Goal: Information Seeking & Learning: Learn about a topic

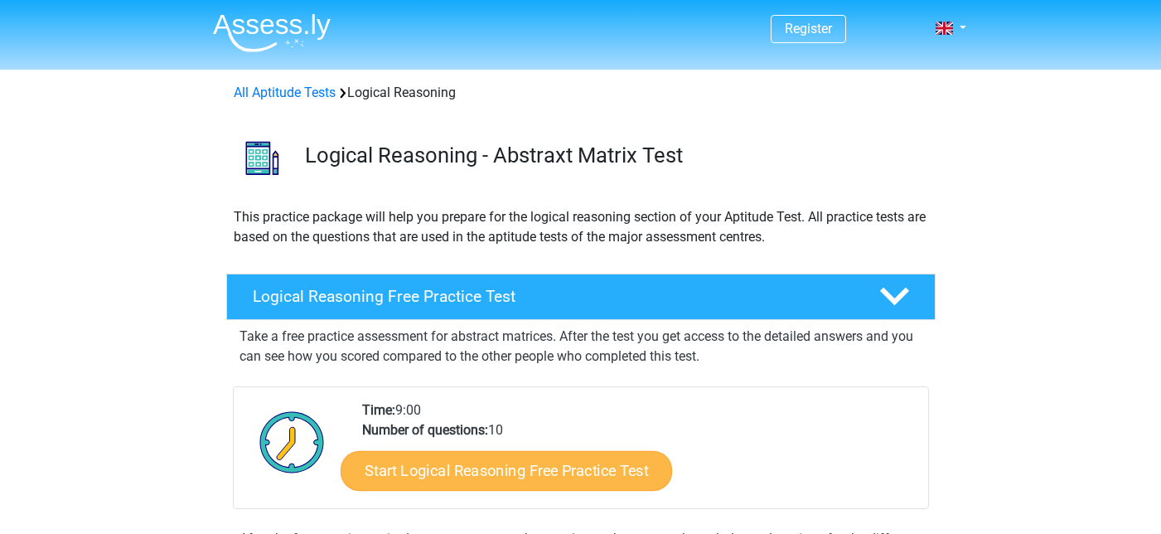
scroll to position [128, 0]
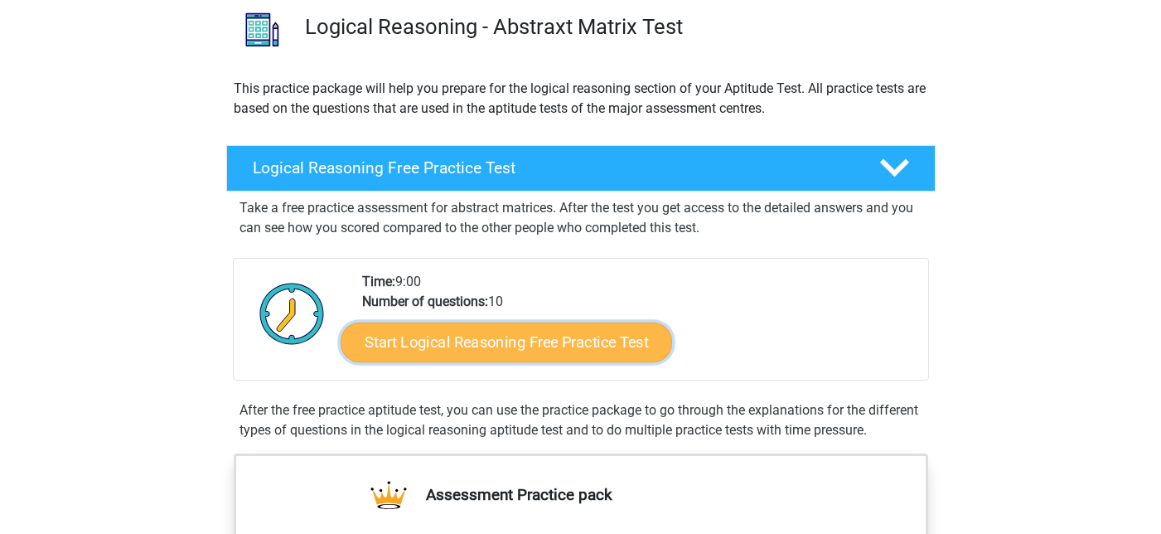
click at [510, 346] on link "Start Logical Reasoning Free Practice Test" at bounding box center [506, 341] width 331 height 40
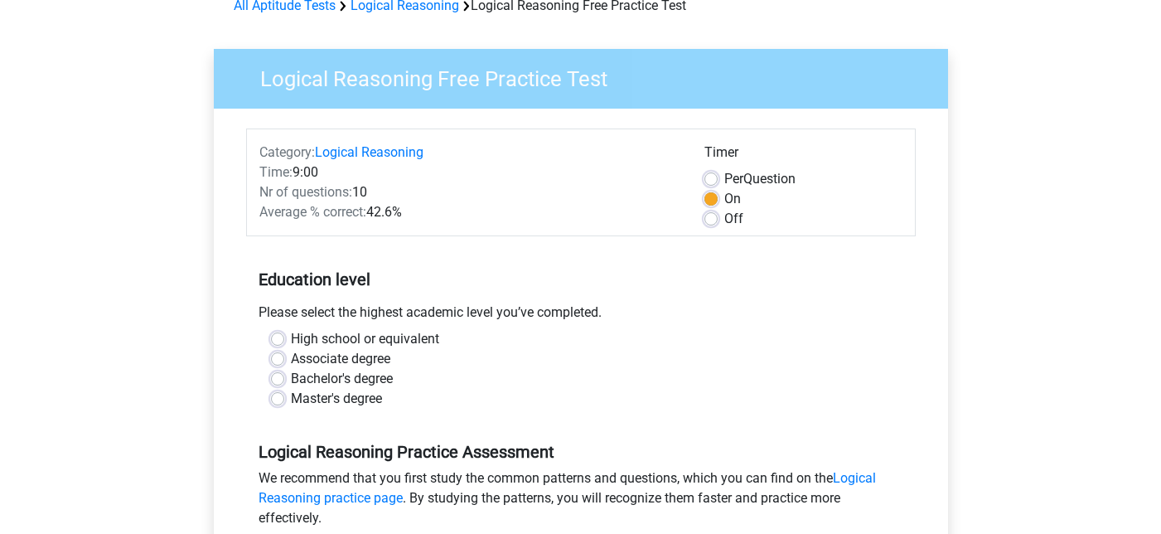
scroll to position [104, 0]
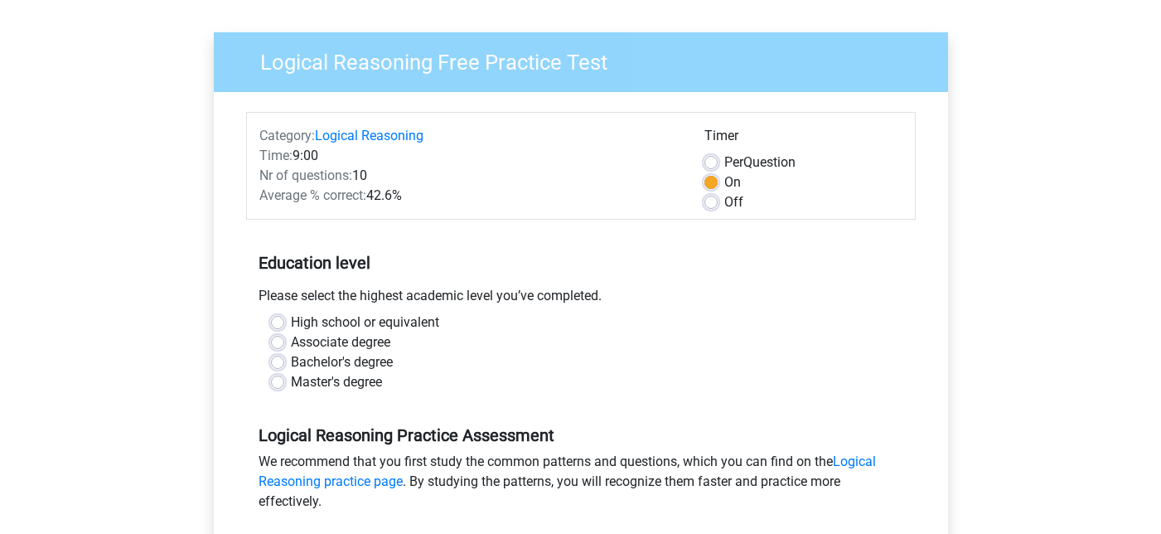
click at [349, 365] on label "Bachelor's degree" at bounding box center [342, 362] width 102 height 20
click at [284, 365] on input "Bachelor's degree" at bounding box center [277, 360] width 13 height 17
radio input "true"
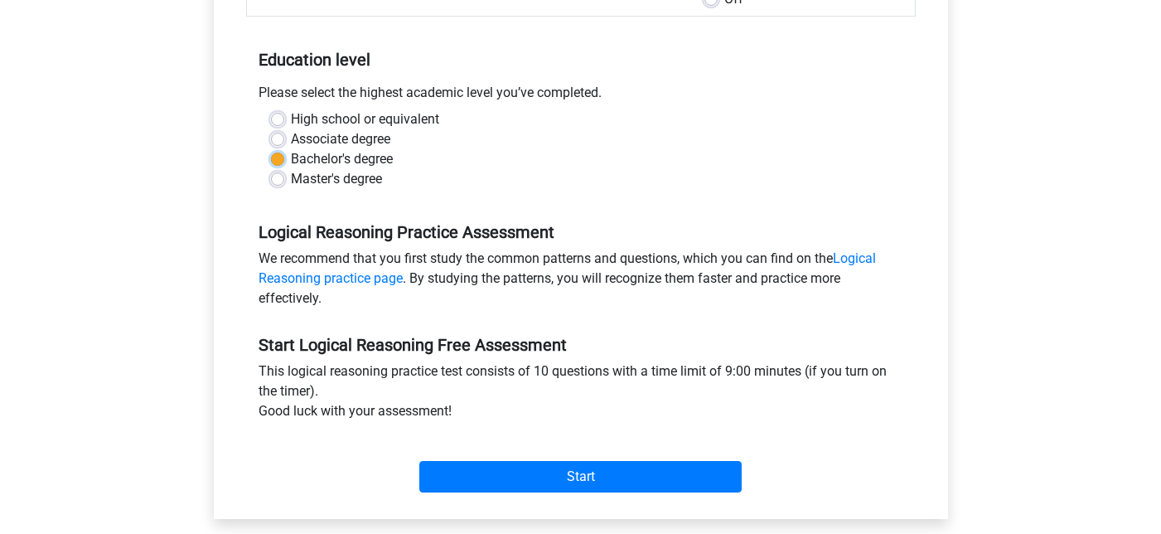
scroll to position [354, 0]
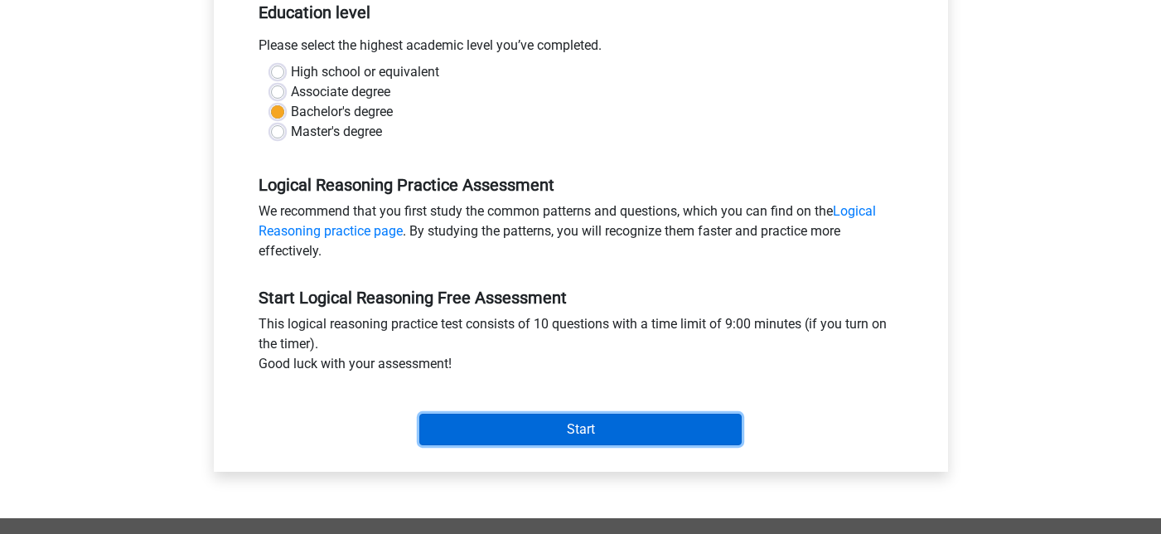
click at [569, 442] on input "Start" at bounding box center [580, 428] width 322 height 31
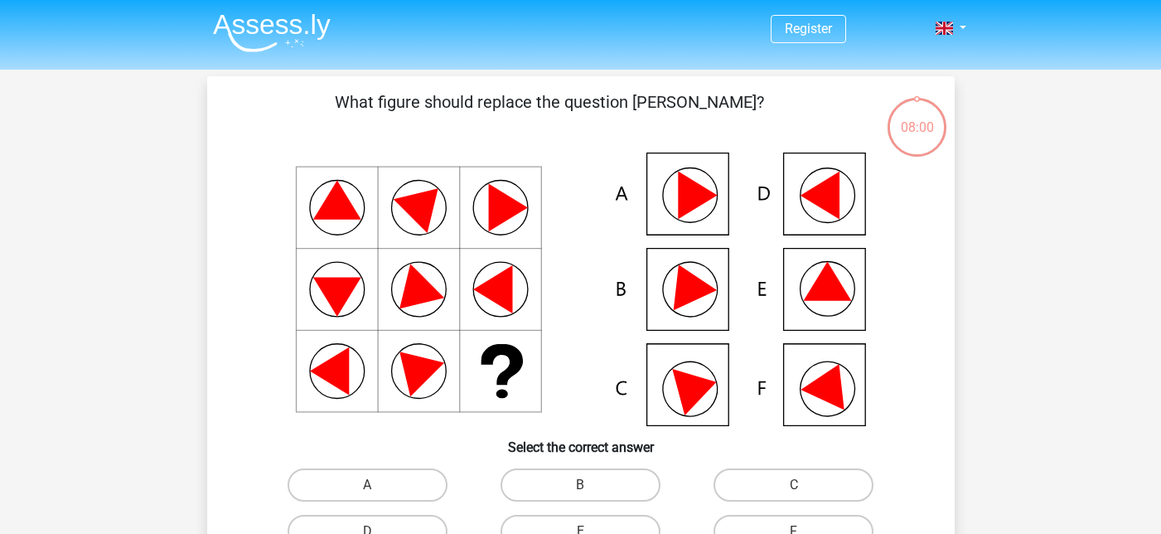
click at [701, 213] on icon at bounding box center [581, 288] width 668 height 273
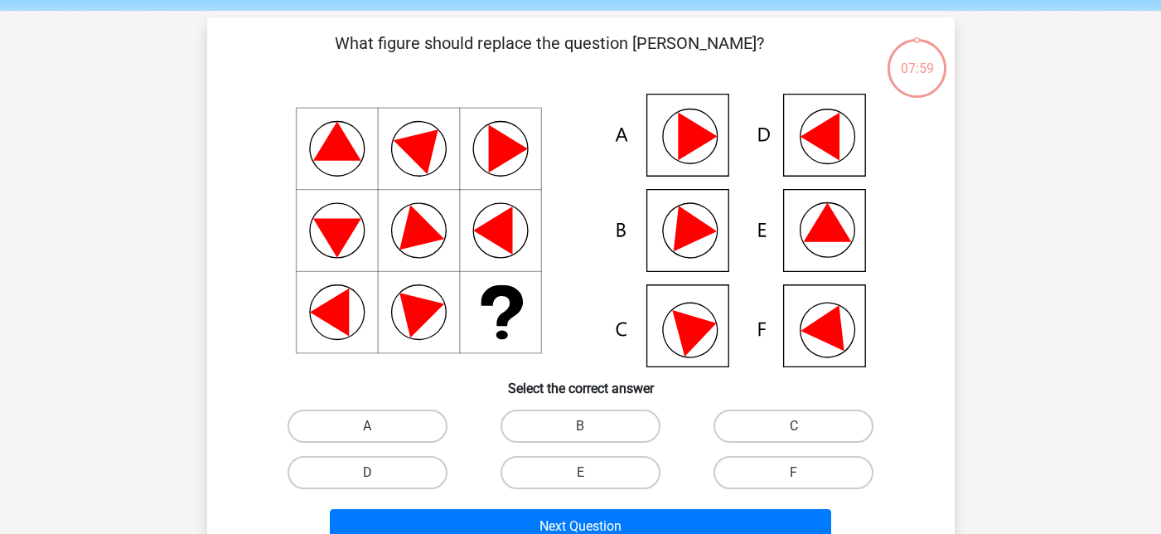
scroll to position [47, 0]
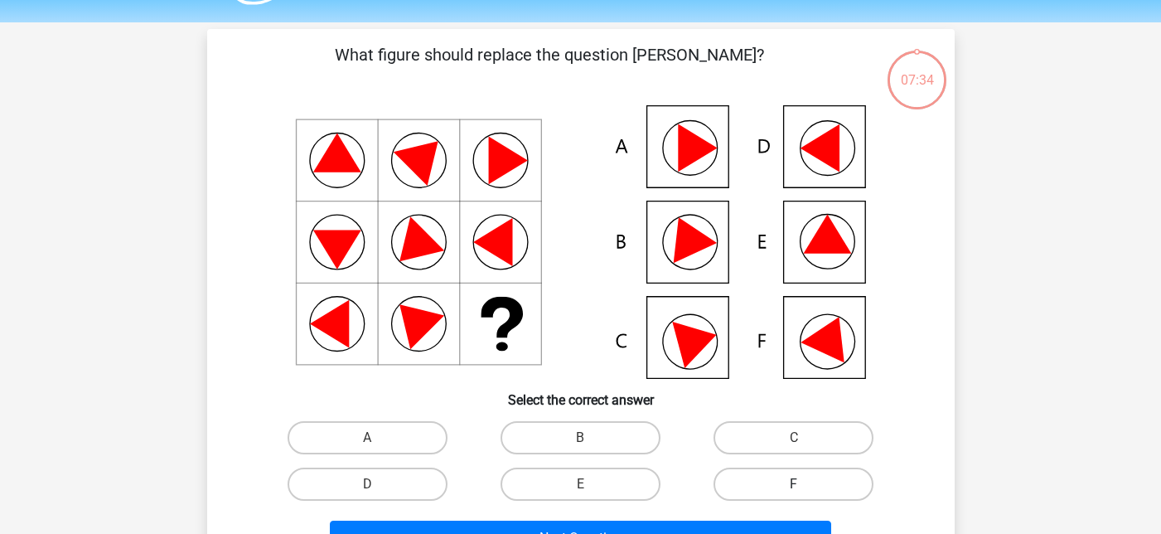
click at [780, 485] on label "F" at bounding box center [793, 483] width 160 height 33
click at [794, 485] on input "F" at bounding box center [799, 489] width 11 height 11
radio input "true"
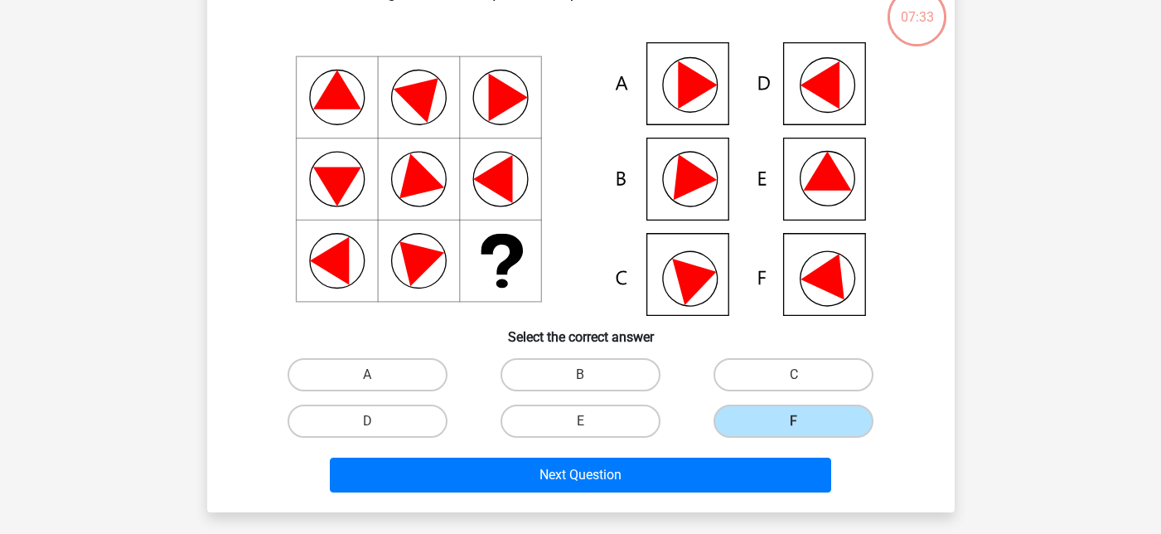
scroll to position [123, 0]
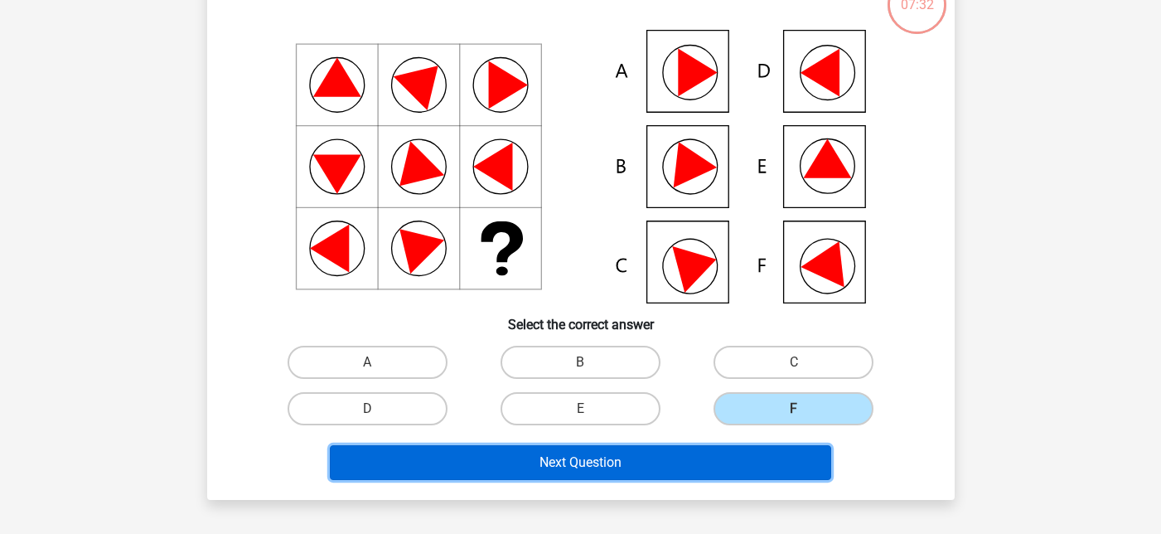
click at [632, 465] on button "Next Question" at bounding box center [580, 462] width 501 height 35
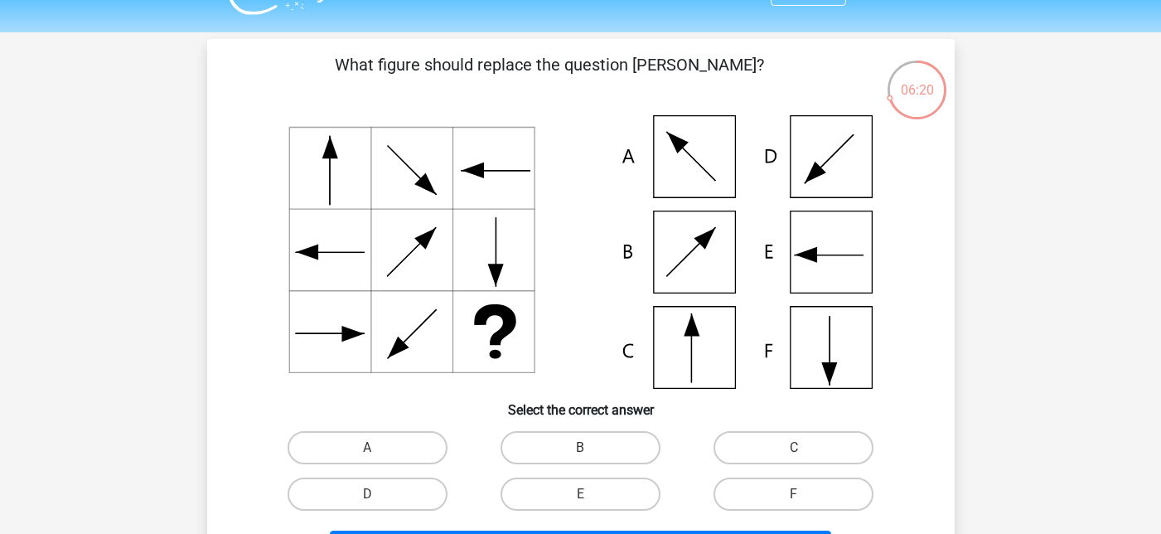
scroll to position [36, 0]
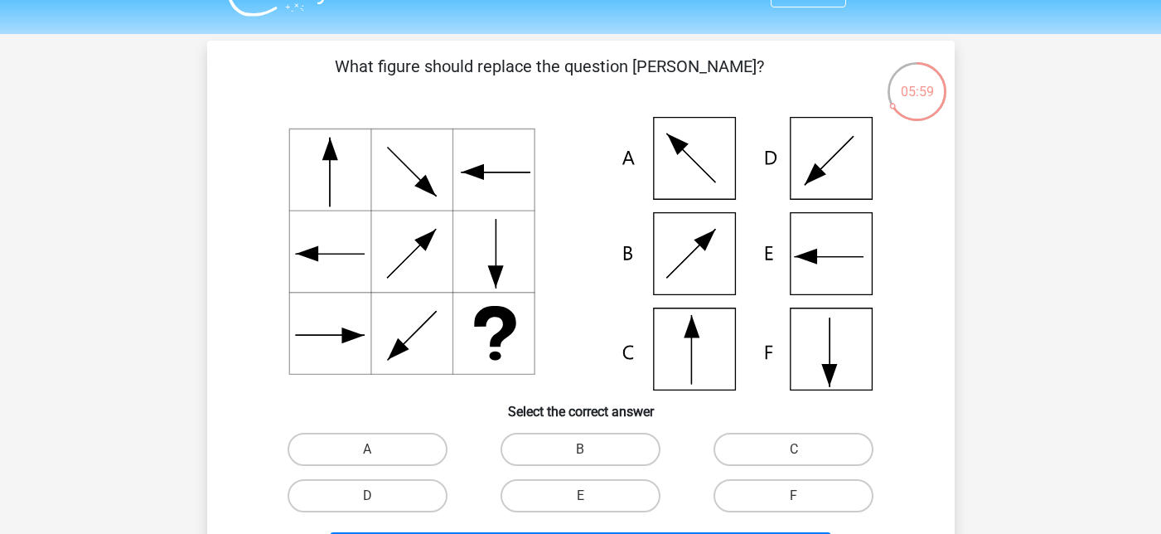
click at [689, 163] on icon at bounding box center [581, 253] width 668 height 273
click at [404, 442] on label "A" at bounding box center [368, 449] width 160 height 33
click at [378, 449] on input "A" at bounding box center [372, 454] width 11 height 11
radio input "true"
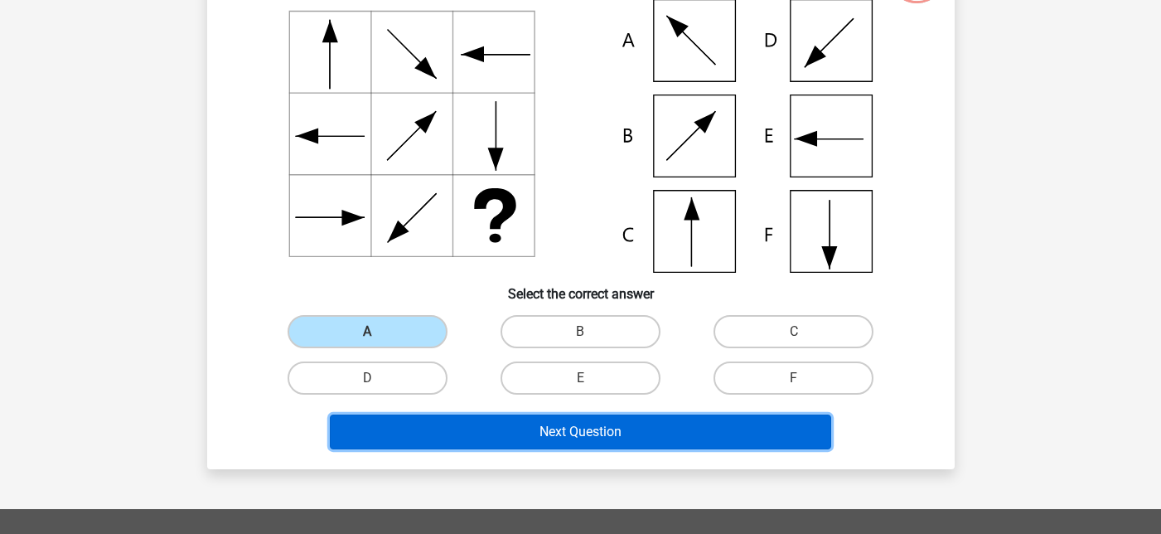
click at [575, 433] on button "Next Question" at bounding box center [580, 431] width 501 height 35
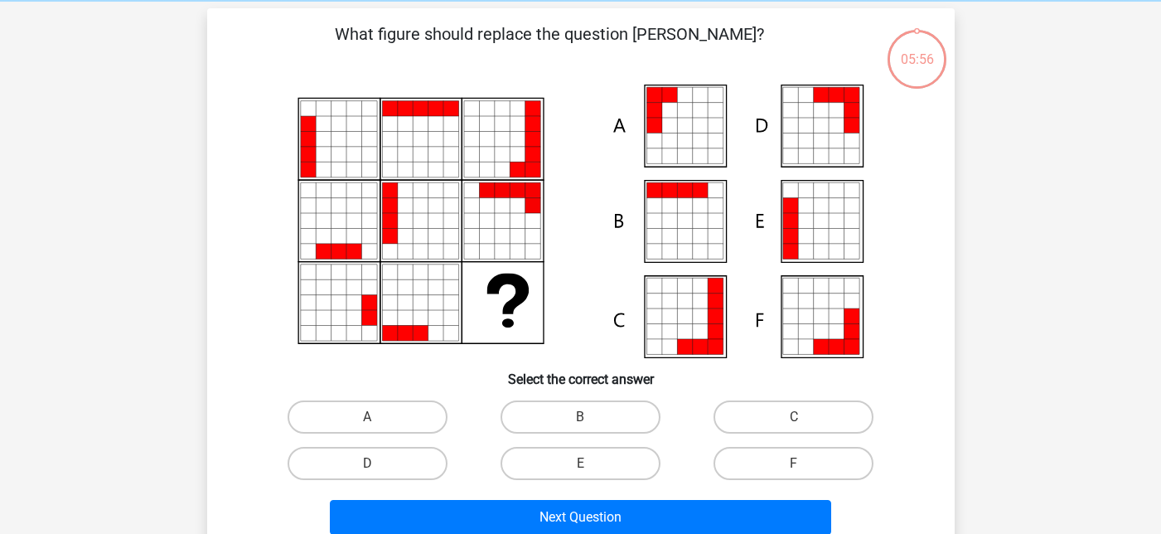
scroll to position [65, 0]
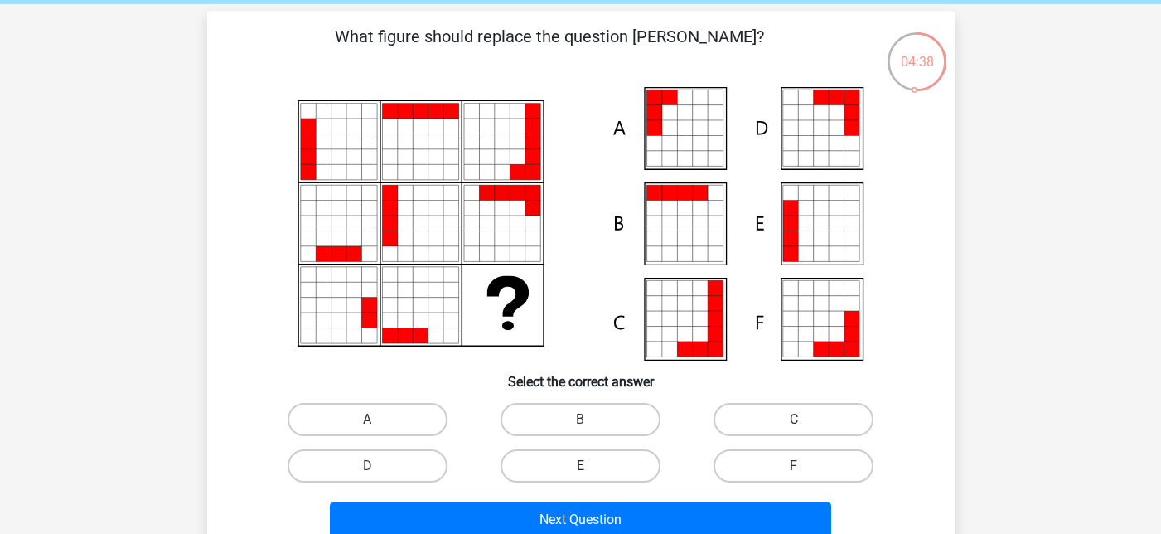
click at [600, 468] on label "E" at bounding box center [580, 465] width 160 height 33
click at [591, 468] on input "E" at bounding box center [585, 471] width 11 height 11
radio input "true"
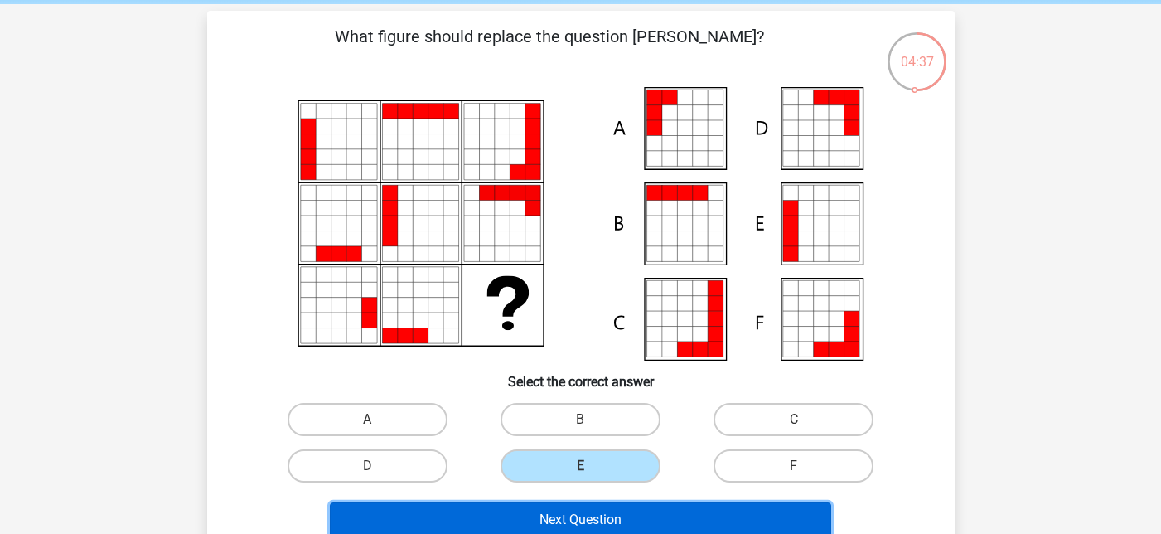
click at [585, 517] on button "Next Question" at bounding box center [580, 519] width 501 height 35
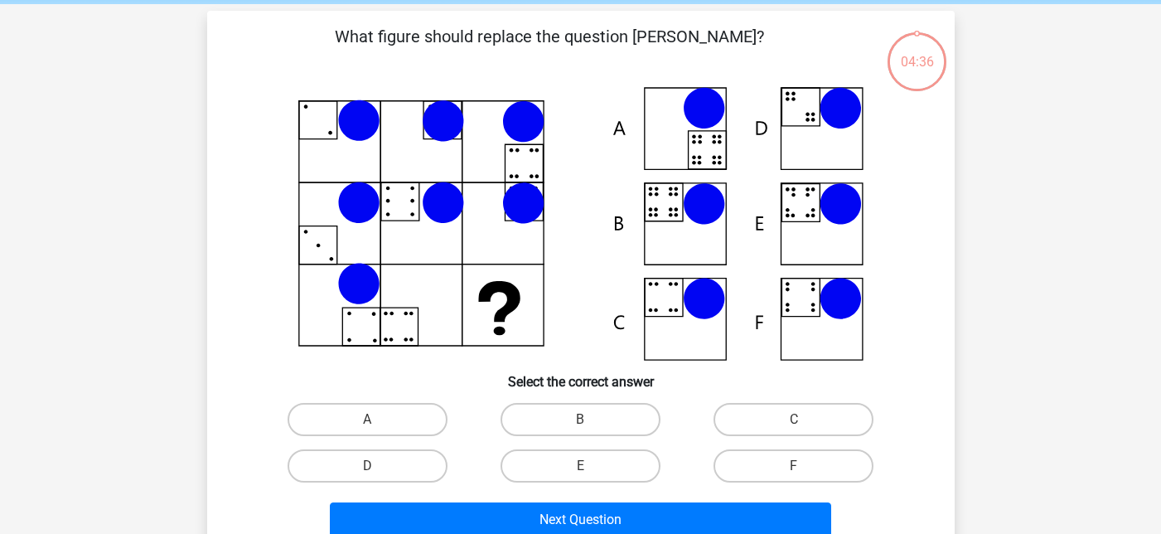
scroll to position [76, 0]
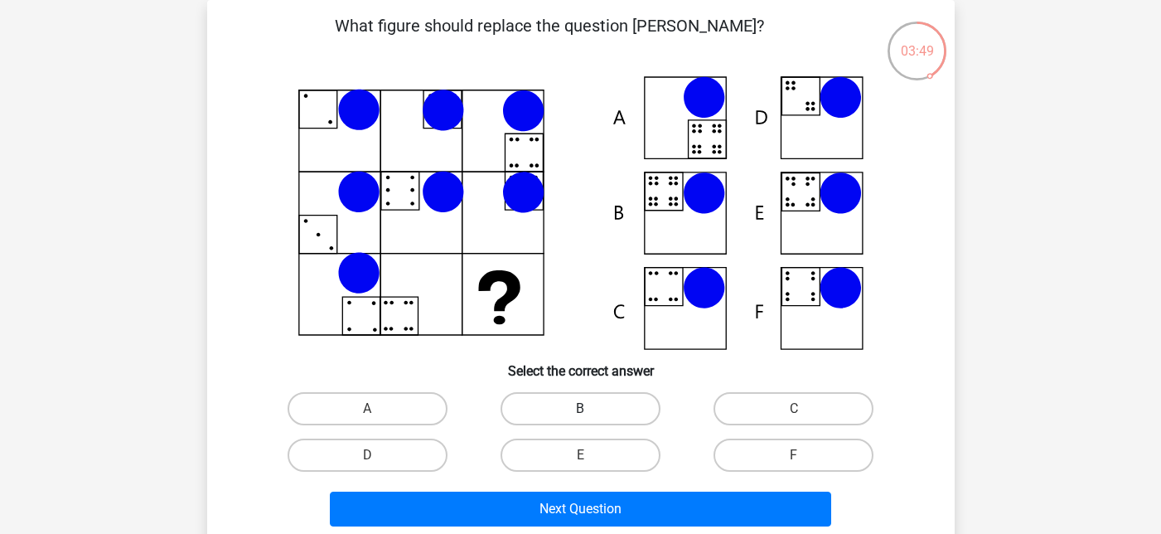
click at [573, 398] on label "B" at bounding box center [580, 408] width 160 height 33
click at [580, 408] on input "B" at bounding box center [585, 413] width 11 height 11
radio input "true"
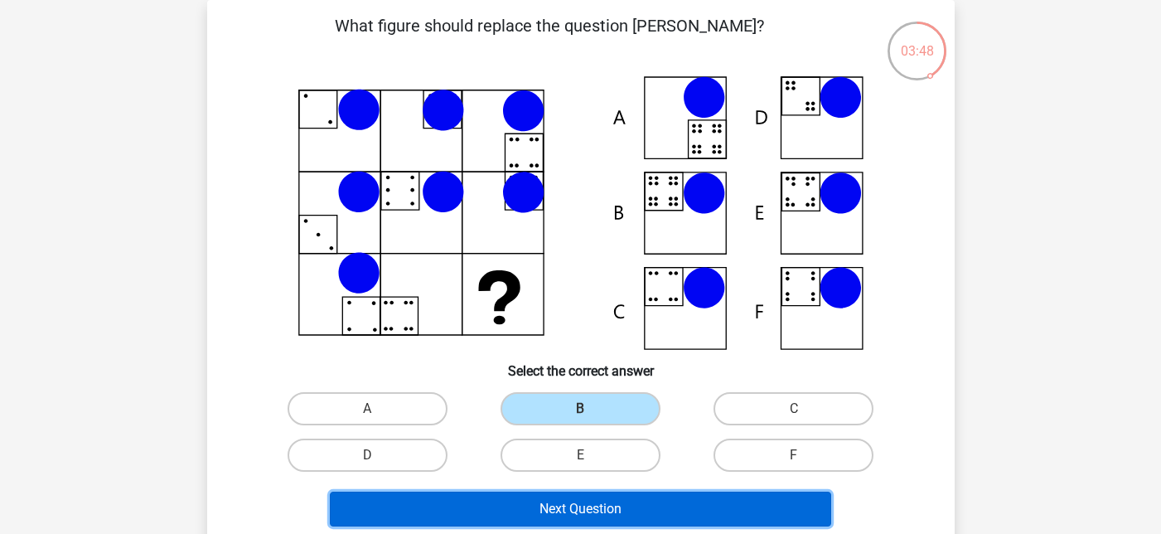
click at [571, 508] on button "Next Question" at bounding box center [580, 508] width 501 height 35
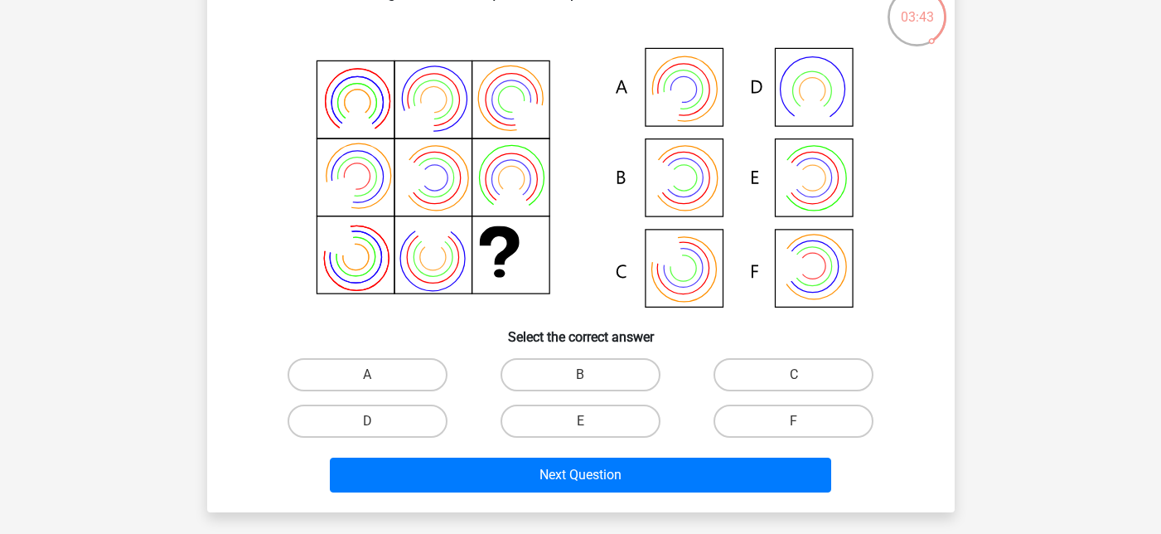
scroll to position [89, 0]
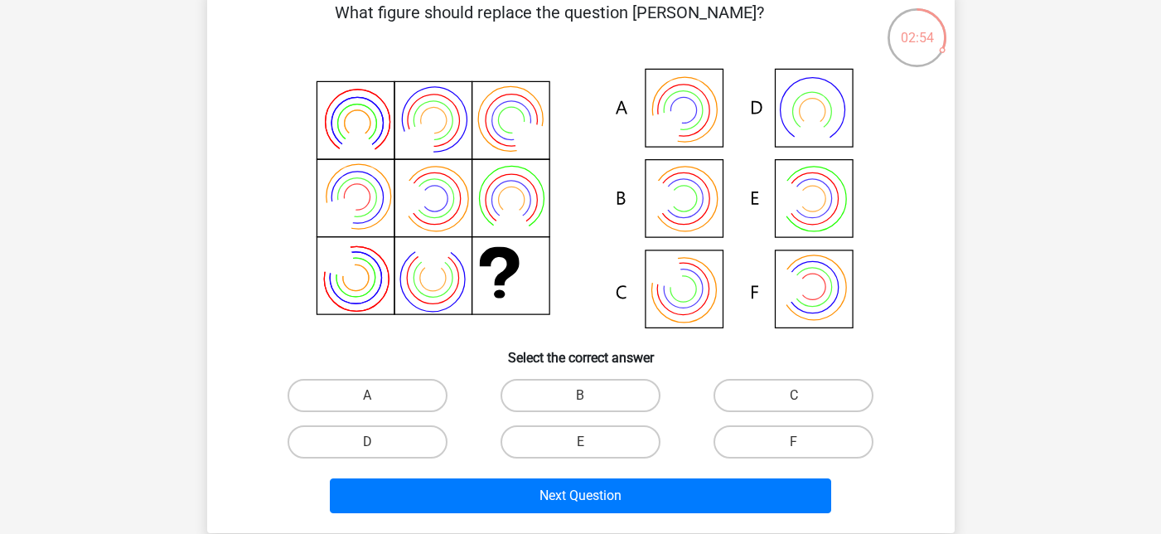
click at [660, 127] on icon at bounding box center [671, 120] width 57 height 57
click at [397, 394] on label "A" at bounding box center [368, 395] width 160 height 33
click at [378, 395] on input "A" at bounding box center [372, 400] width 11 height 11
radio input "true"
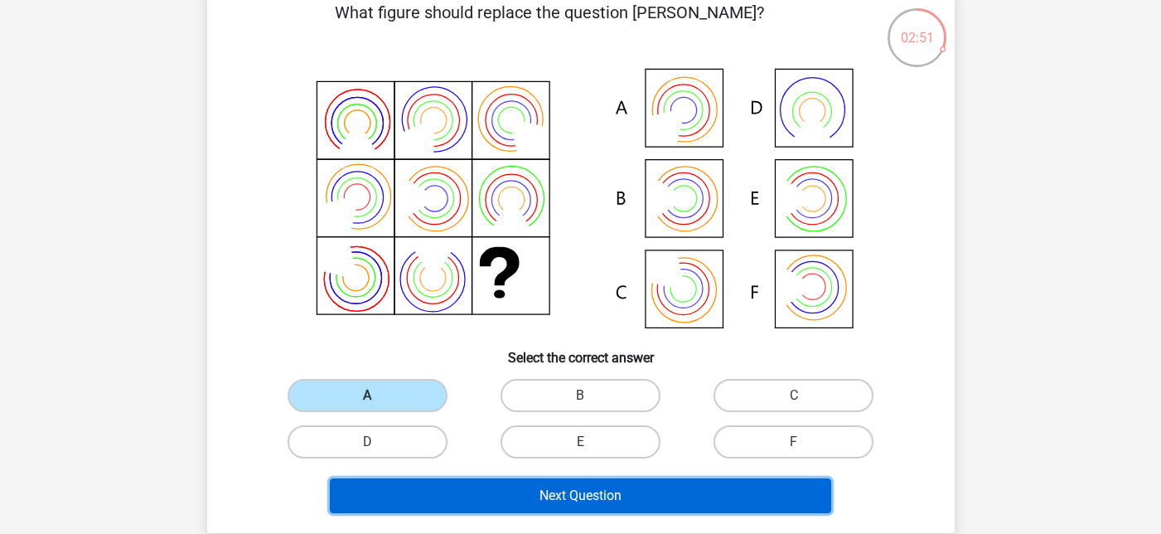
click at [612, 494] on button "Next Question" at bounding box center [580, 495] width 501 height 35
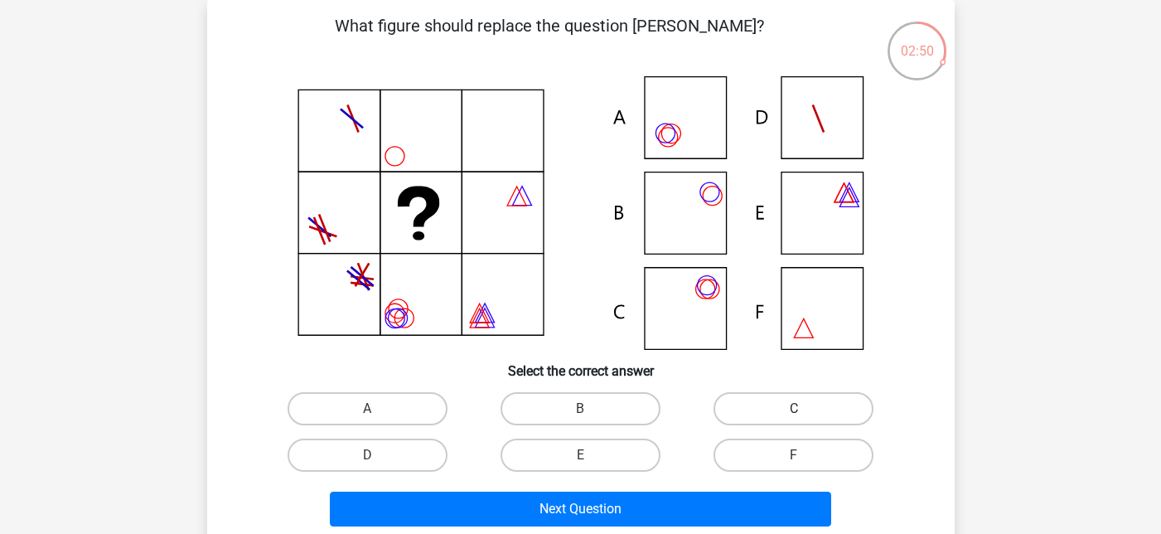
scroll to position [65, 0]
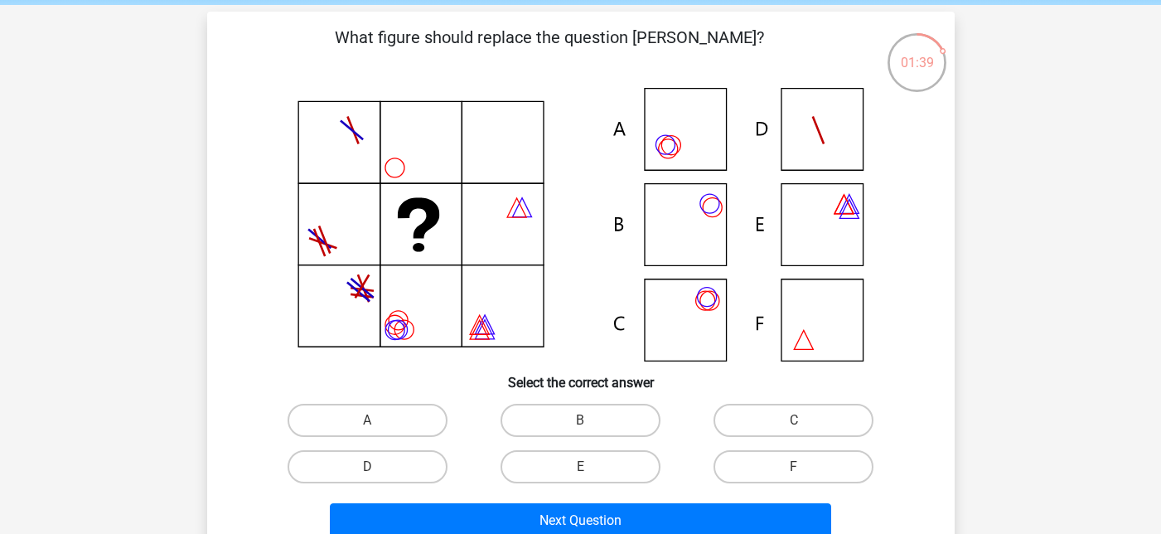
click at [707, 230] on icon at bounding box center [581, 224] width 668 height 273
click at [563, 420] on label "B" at bounding box center [580, 420] width 160 height 33
click at [580, 420] on input "B" at bounding box center [585, 425] width 11 height 11
radio input "true"
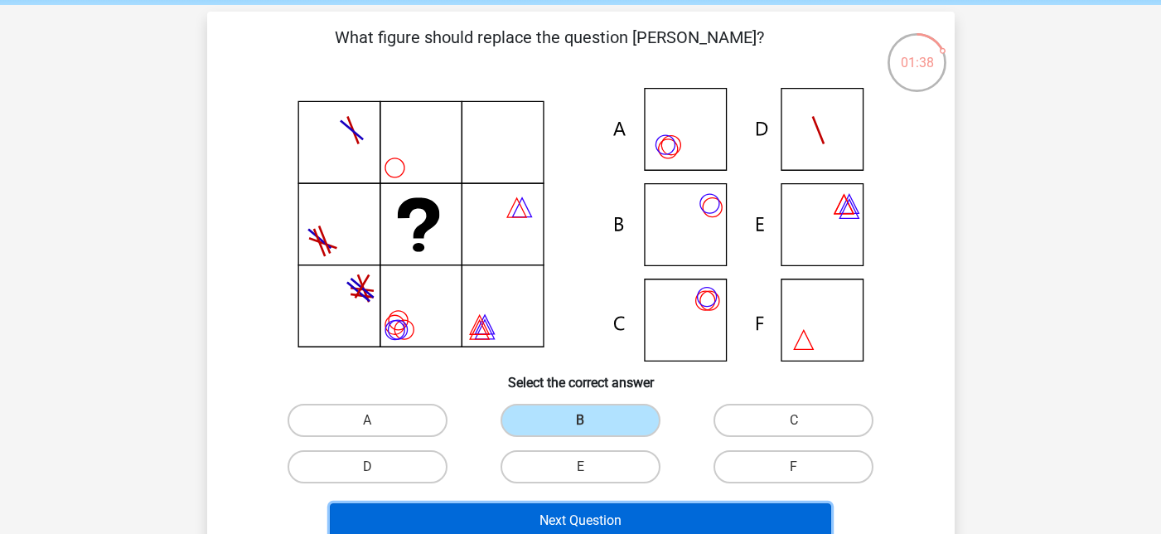
click at [568, 516] on button "Next Question" at bounding box center [580, 520] width 501 height 35
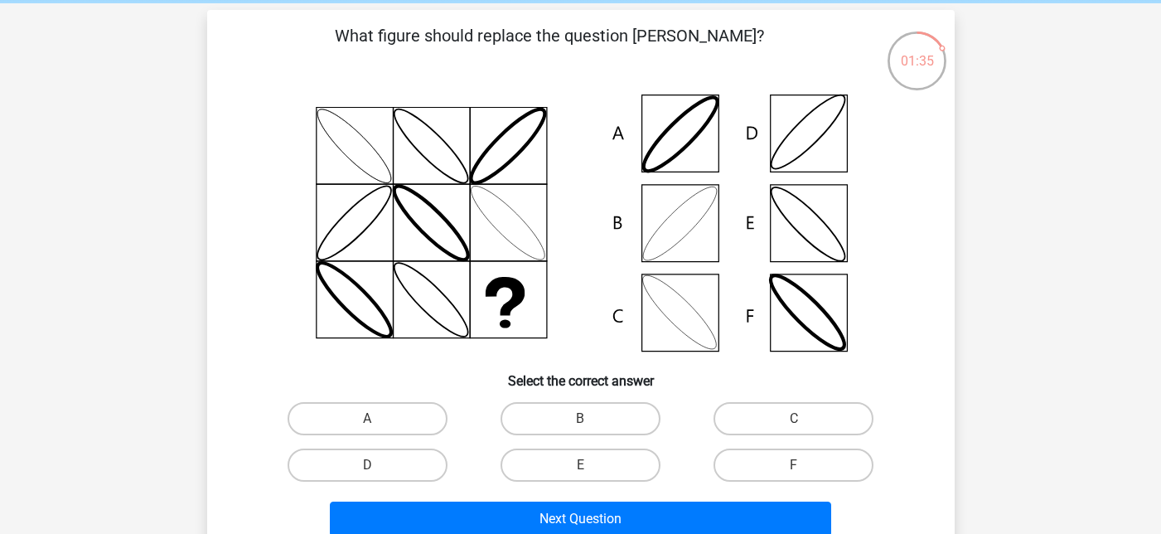
scroll to position [73, 0]
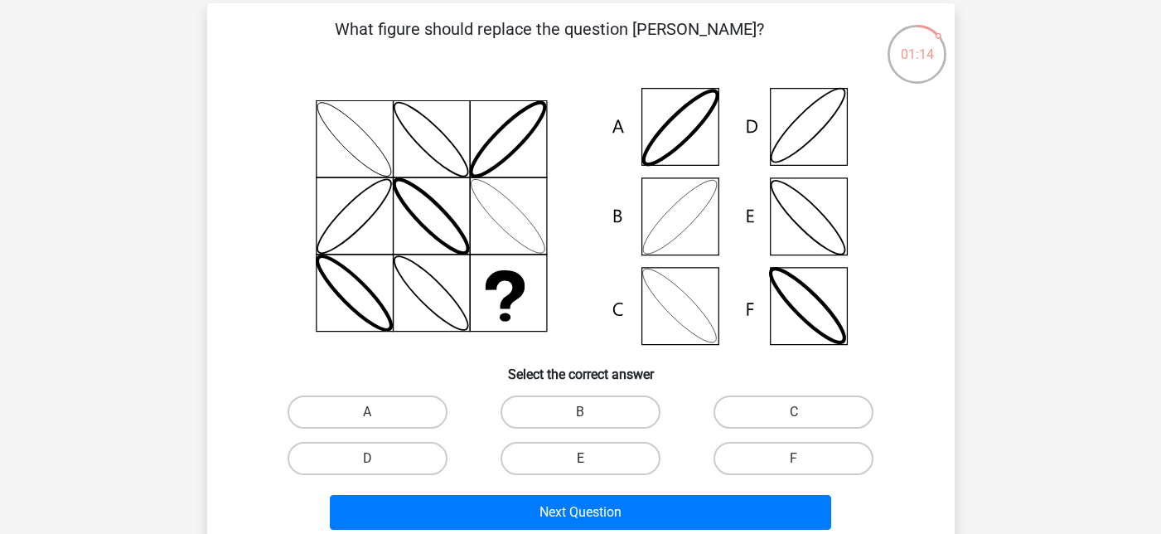
click at [607, 459] on label "E" at bounding box center [580, 458] width 160 height 33
click at [591, 459] on input "E" at bounding box center [585, 463] width 11 height 11
radio input "true"
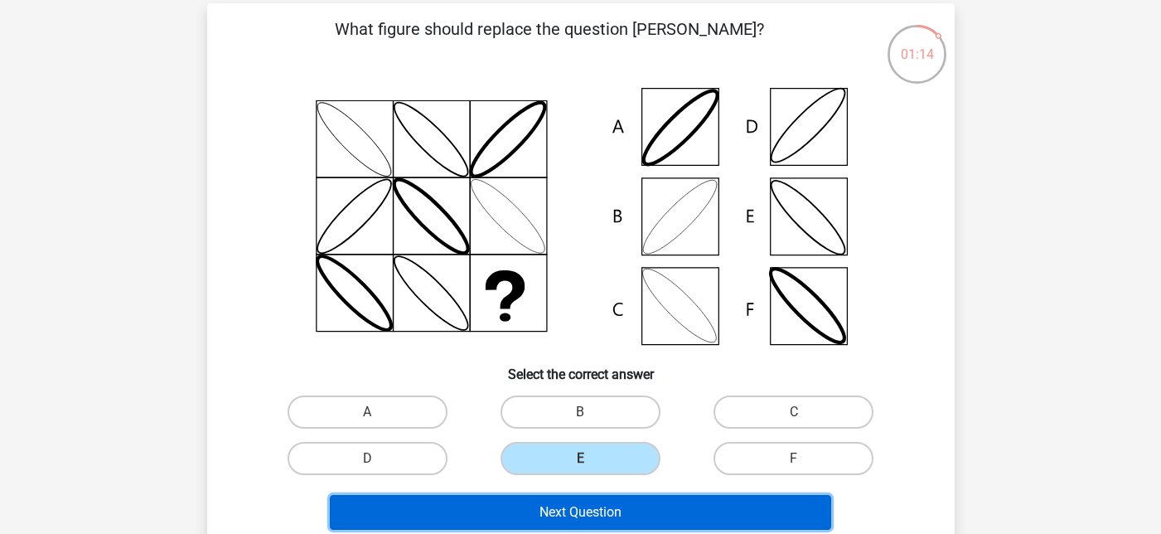
click at [582, 512] on button "Next Question" at bounding box center [580, 512] width 501 height 35
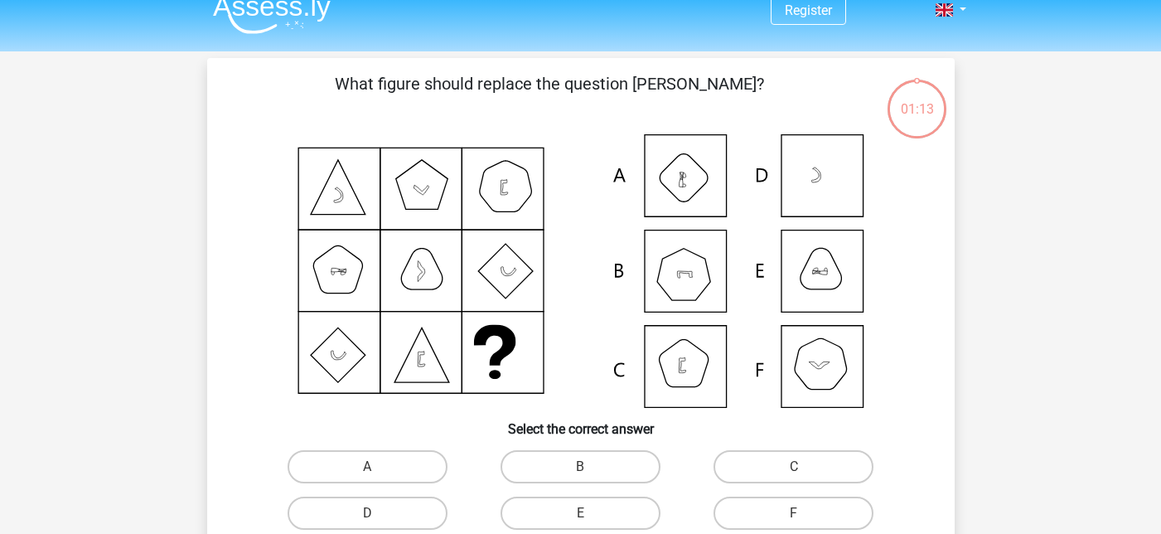
scroll to position [11, 0]
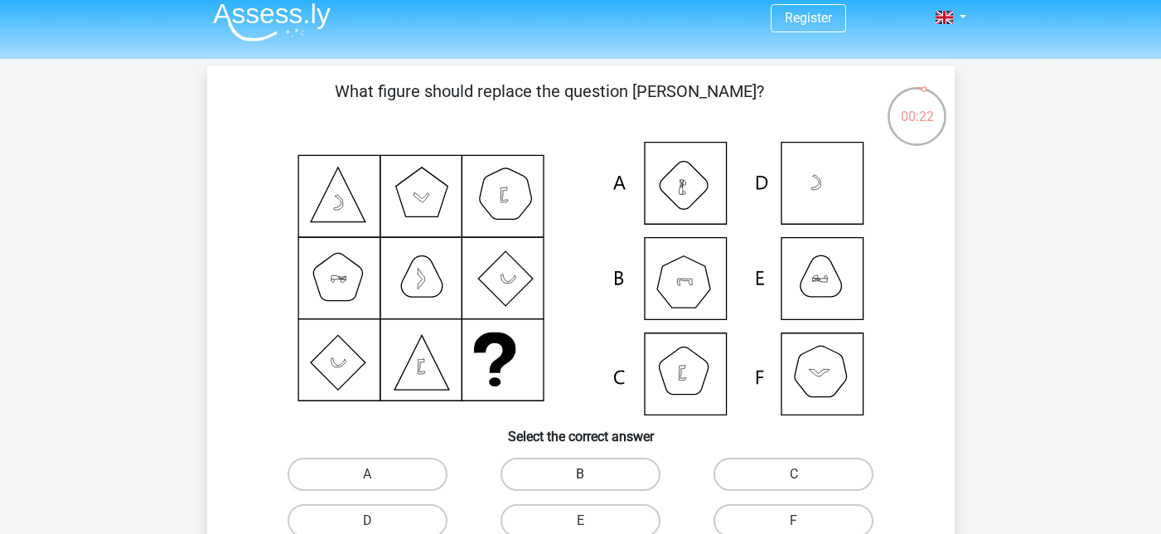
click at [563, 474] on label "B" at bounding box center [580, 473] width 160 height 33
click at [580, 474] on input "B" at bounding box center [585, 479] width 11 height 11
radio input "true"
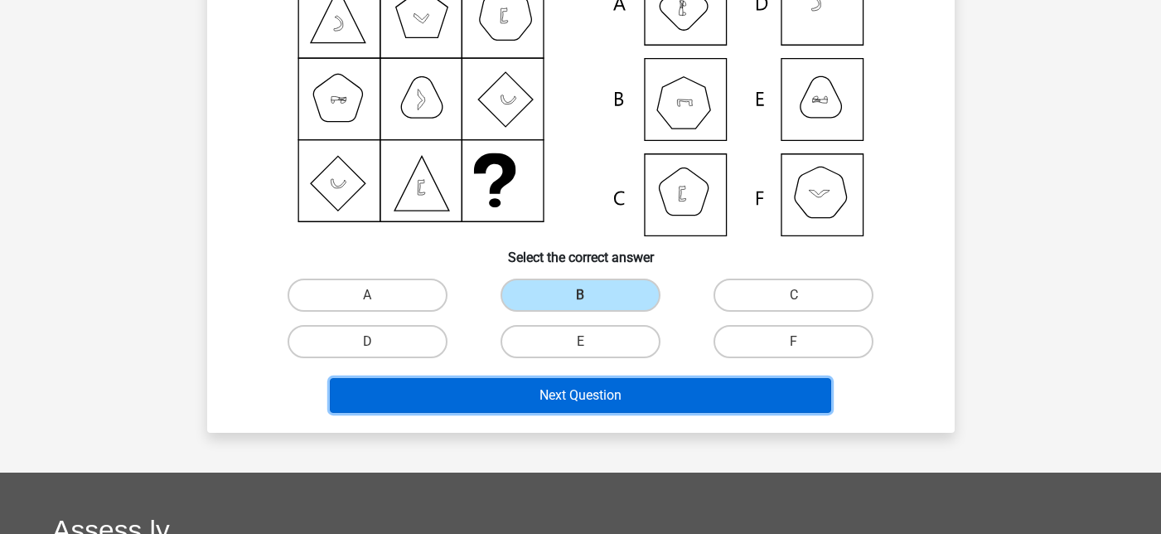
click at [562, 395] on button "Next Question" at bounding box center [580, 395] width 501 height 35
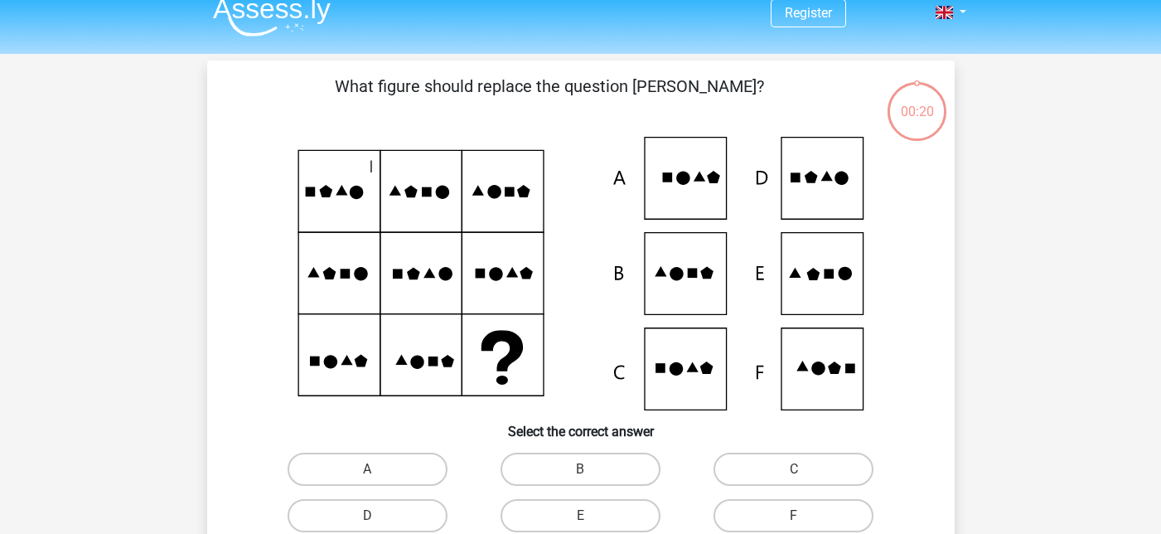
scroll to position [12, 0]
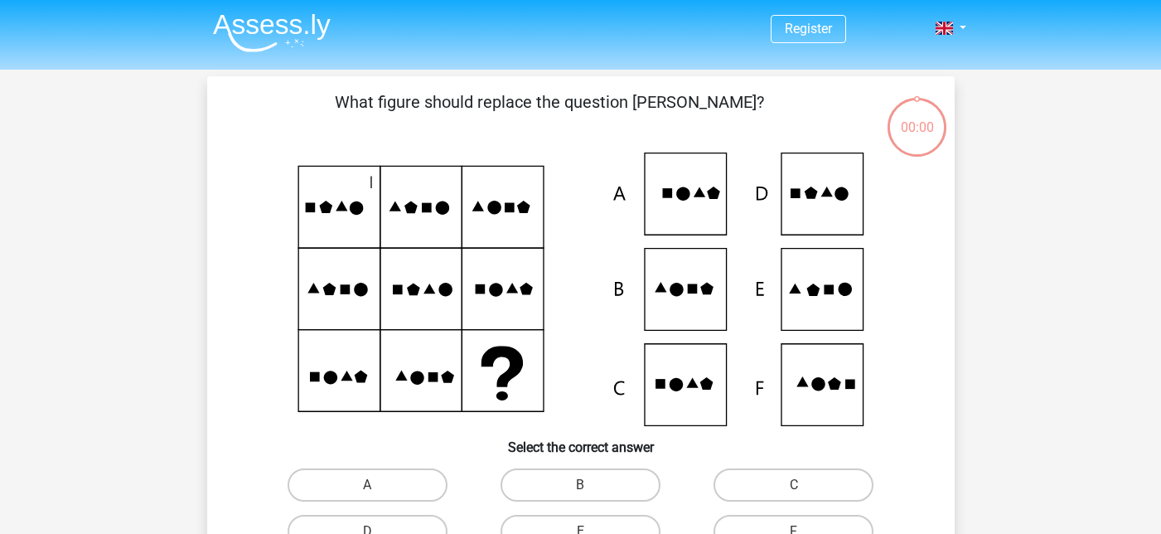
scroll to position [12, 0]
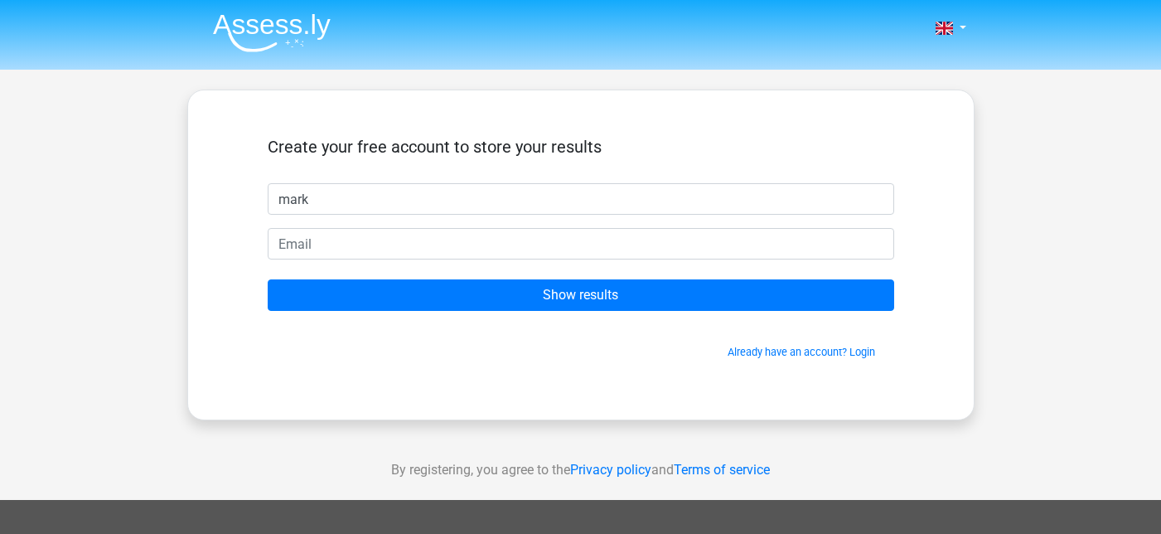
type input "mark"
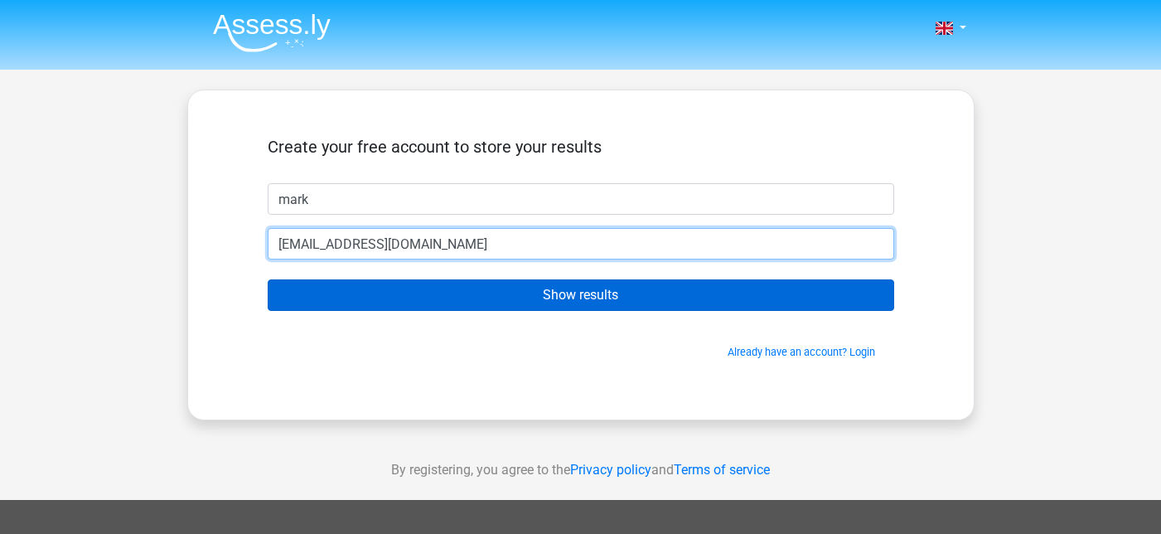
type input "[EMAIL_ADDRESS][DOMAIN_NAME]"
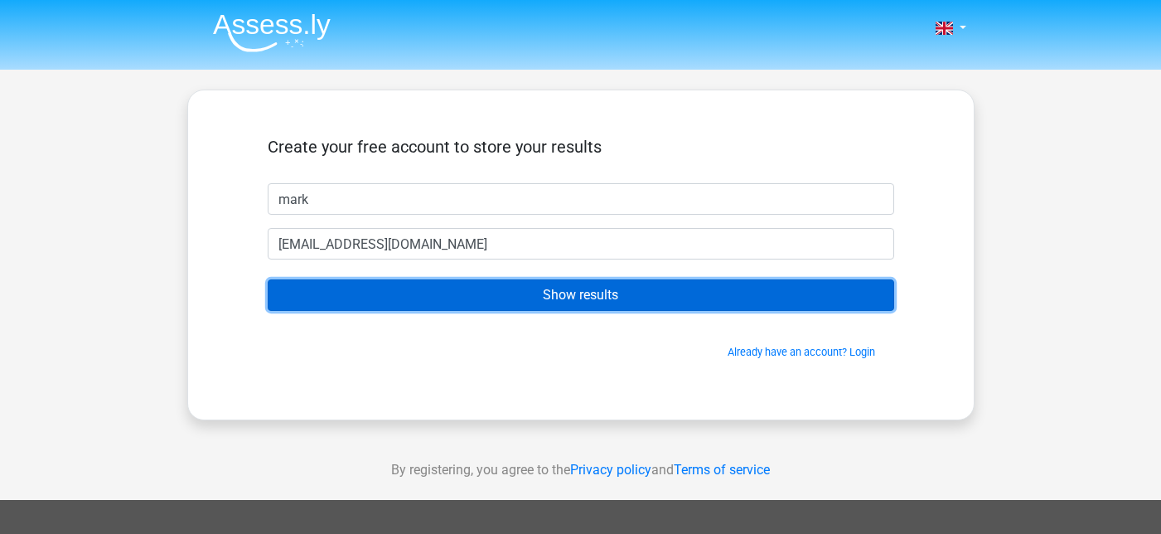
click at [607, 300] on input "Show results" at bounding box center [581, 294] width 626 height 31
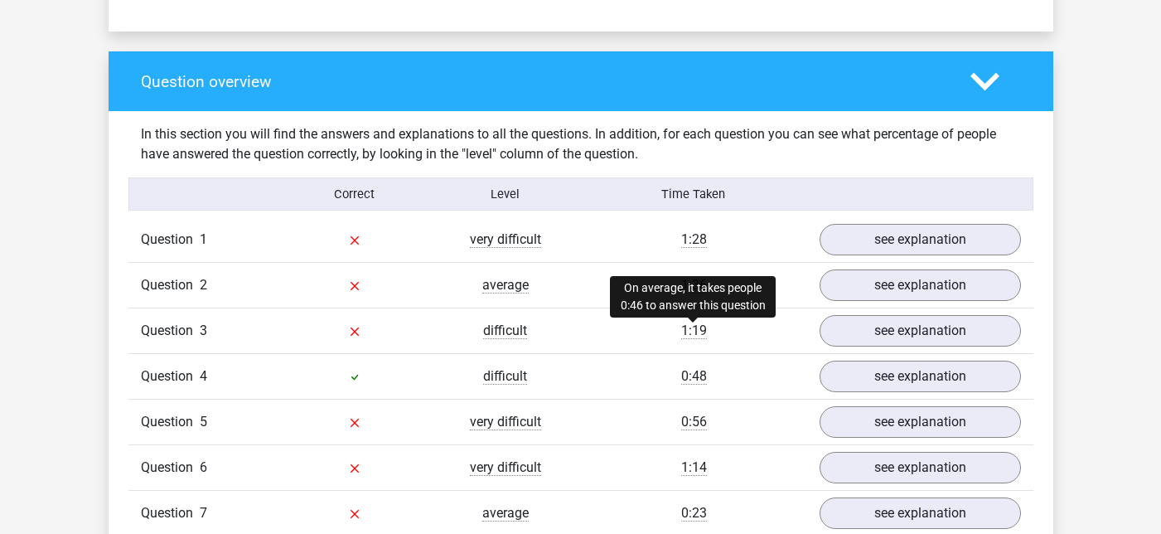
scroll to position [1178, 0]
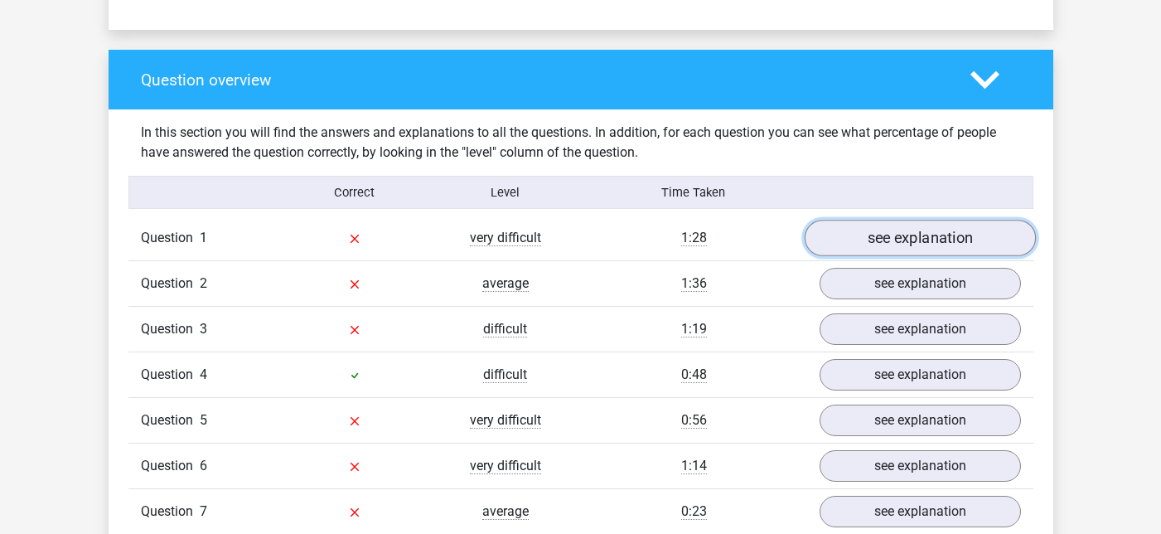
click at [875, 238] on link "see explanation" at bounding box center [919, 238] width 231 height 36
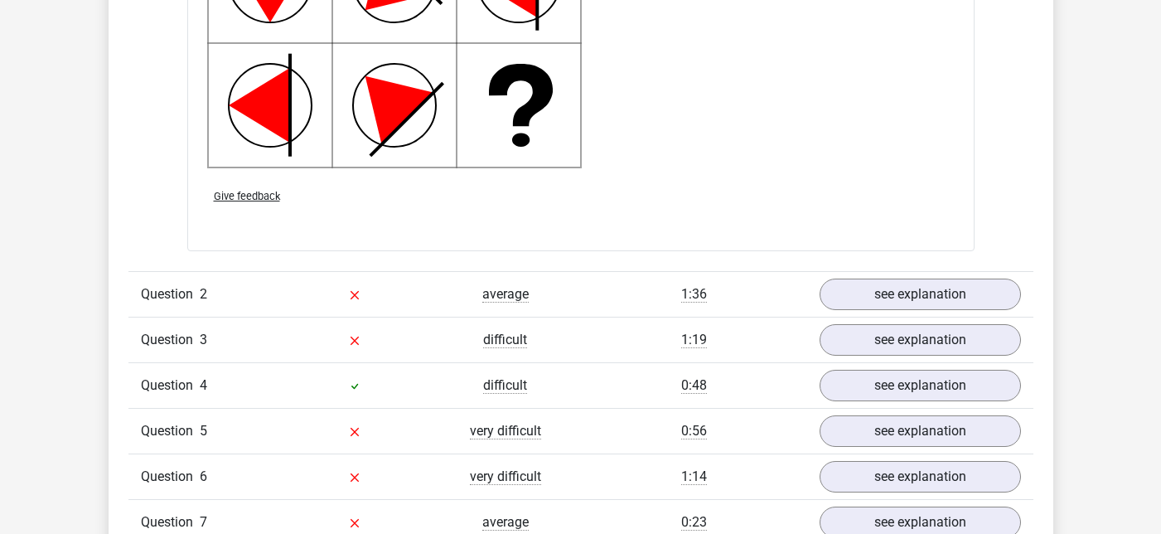
scroll to position [2258, 0]
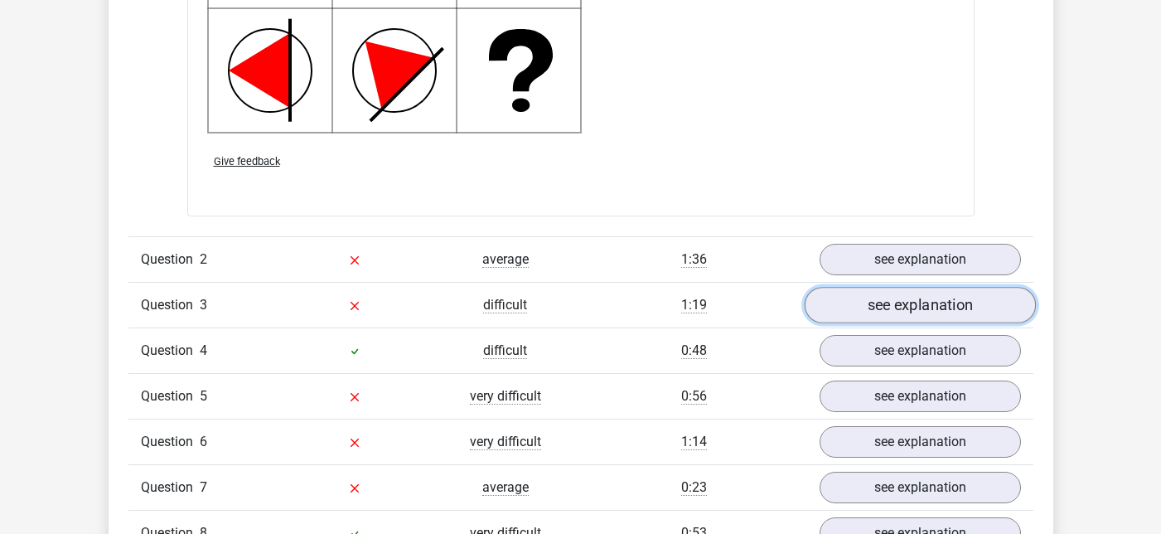
click at [852, 311] on link "see explanation" at bounding box center [919, 306] width 231 height 36
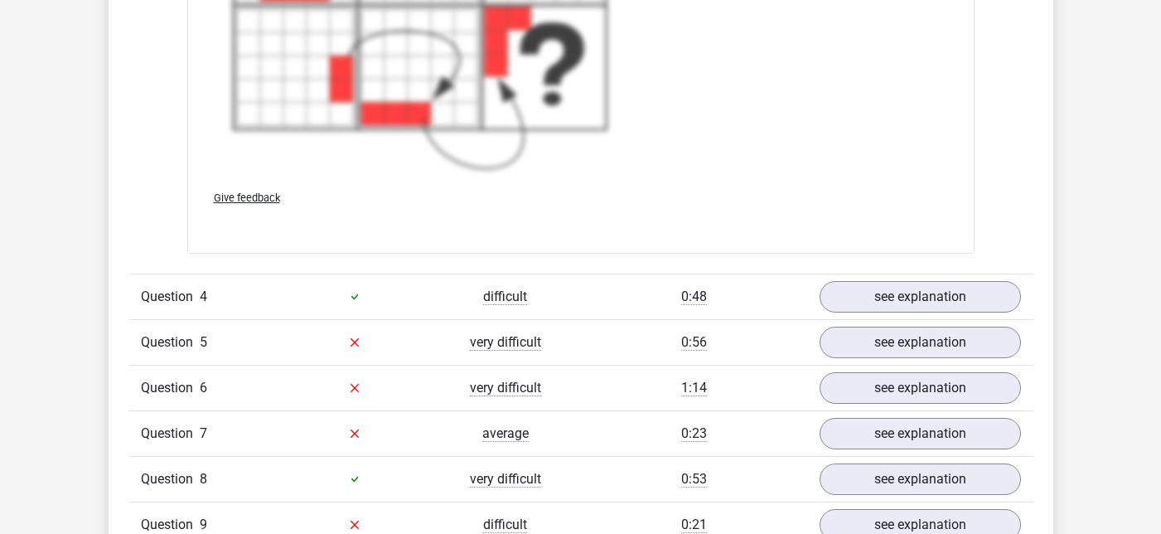
scroll to position [3495, 0]
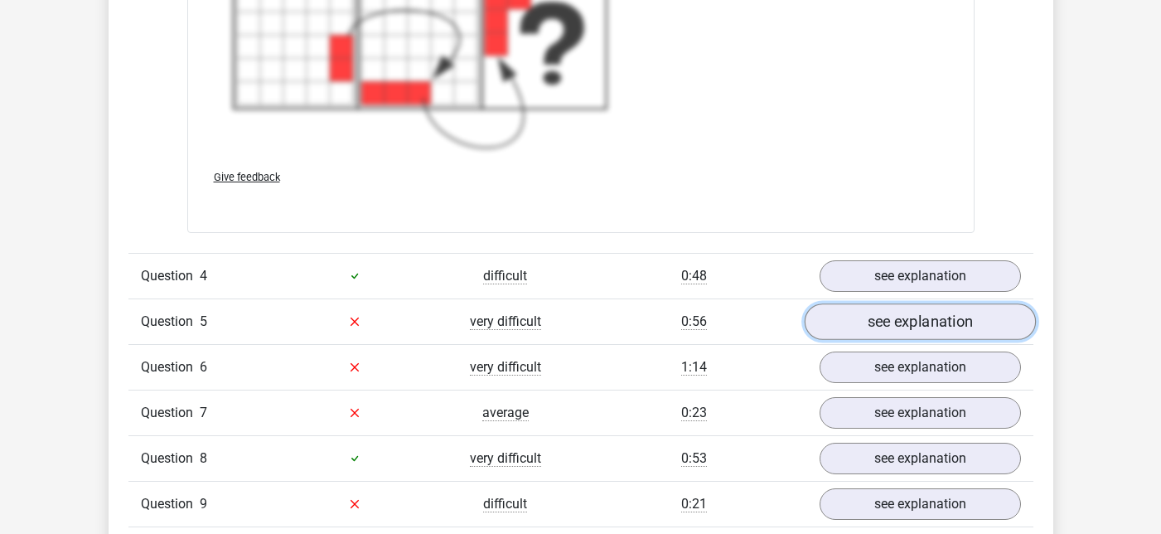
click at [875, 331] on link "see explanation" at bounding box center [919, 321] width 231 height 36
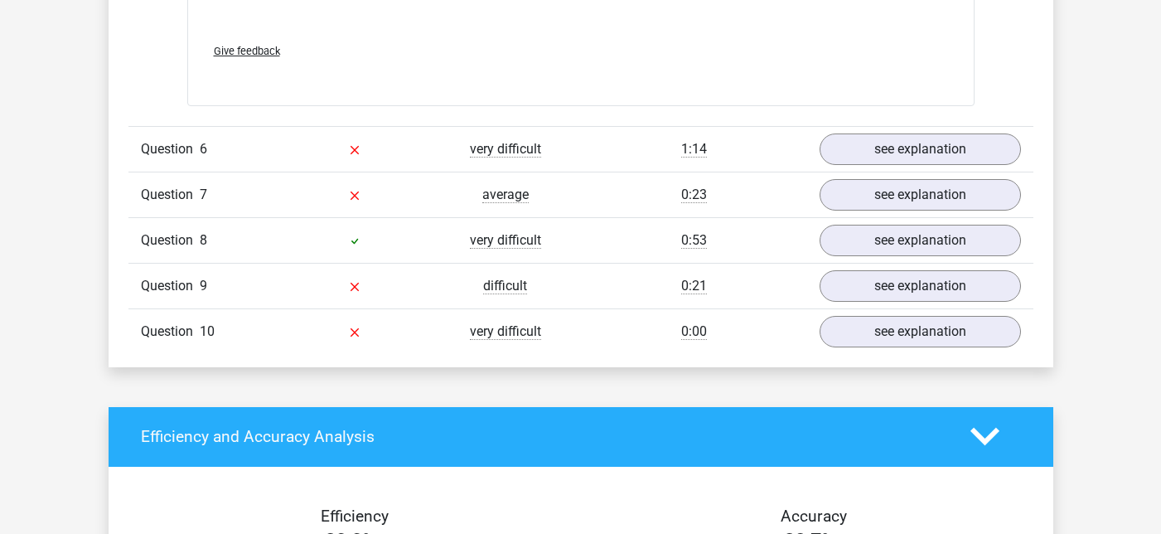
scroll to position [4826, 0]
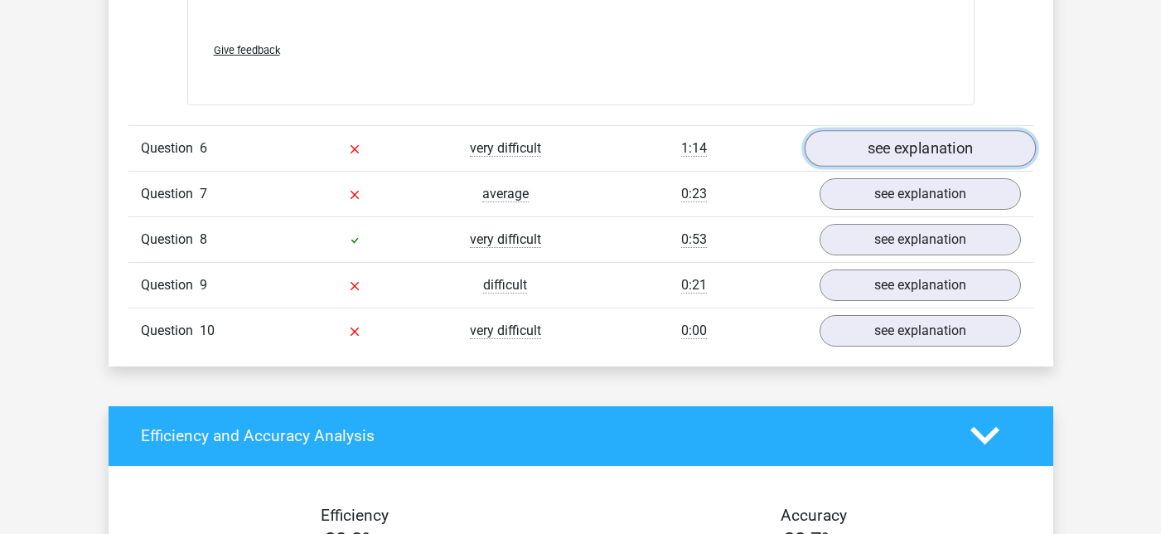
click at [891, 157] on link "see explanation" at bounding box center [919, 148] width 231 height 36
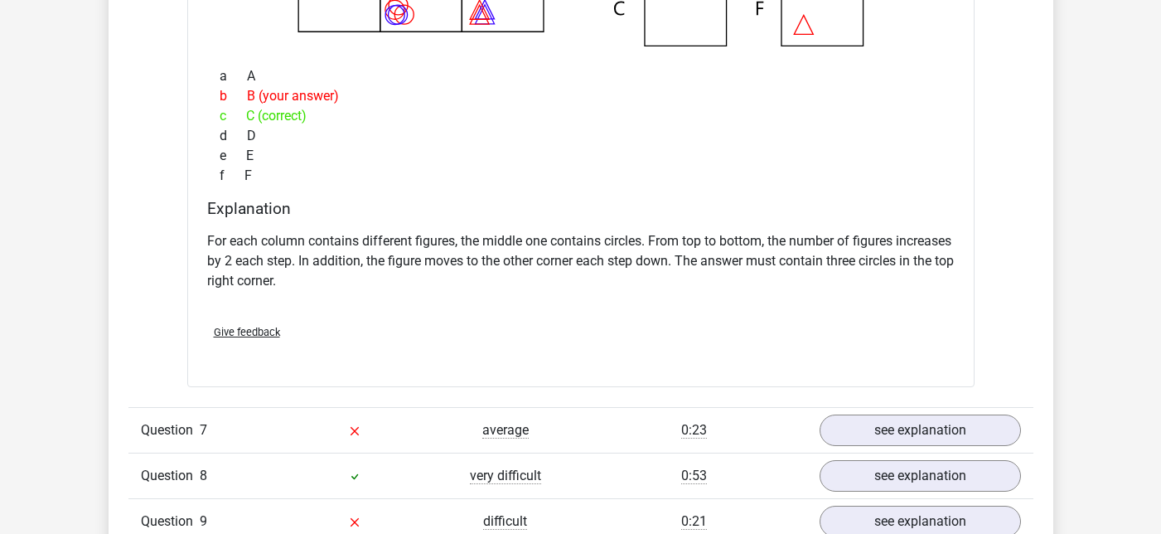
scroll to position [5483, 0]
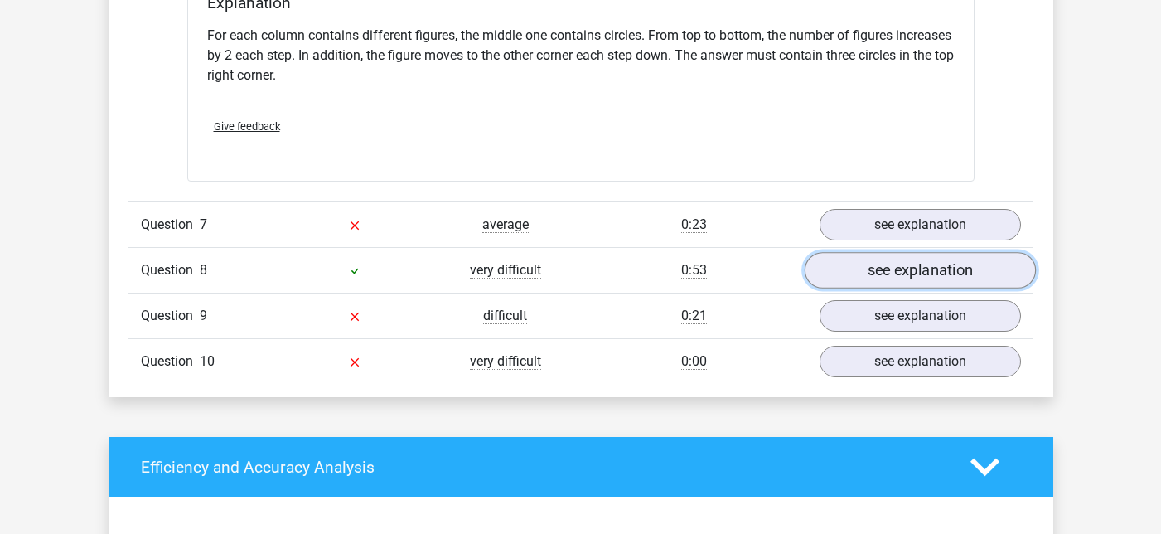
click at [872, 281] on link "see explanation" at bounding box center [919, 270] width 231 height 36
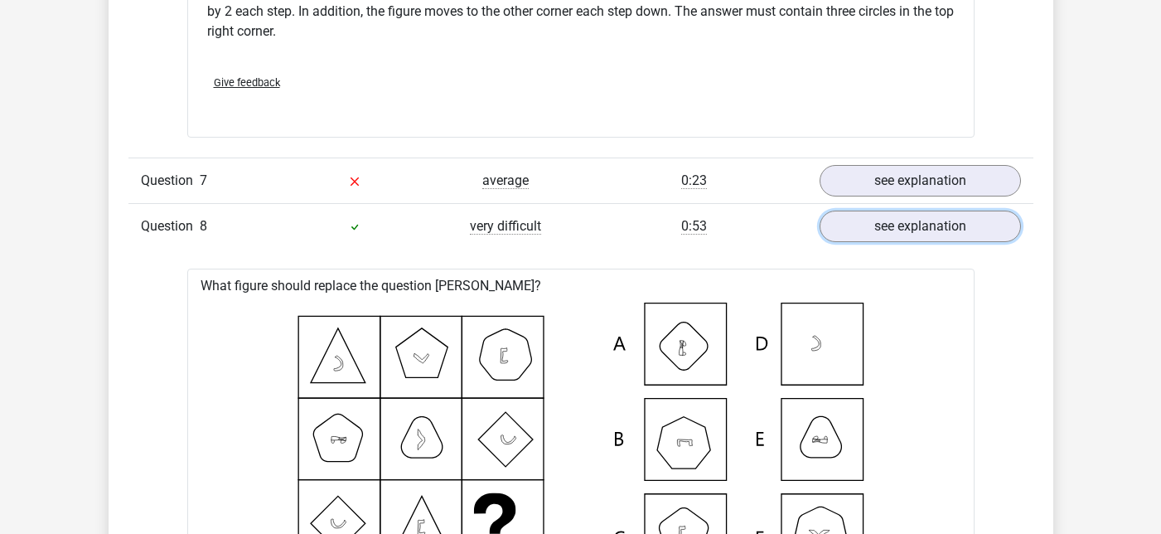
scroll to position [5525, 0]
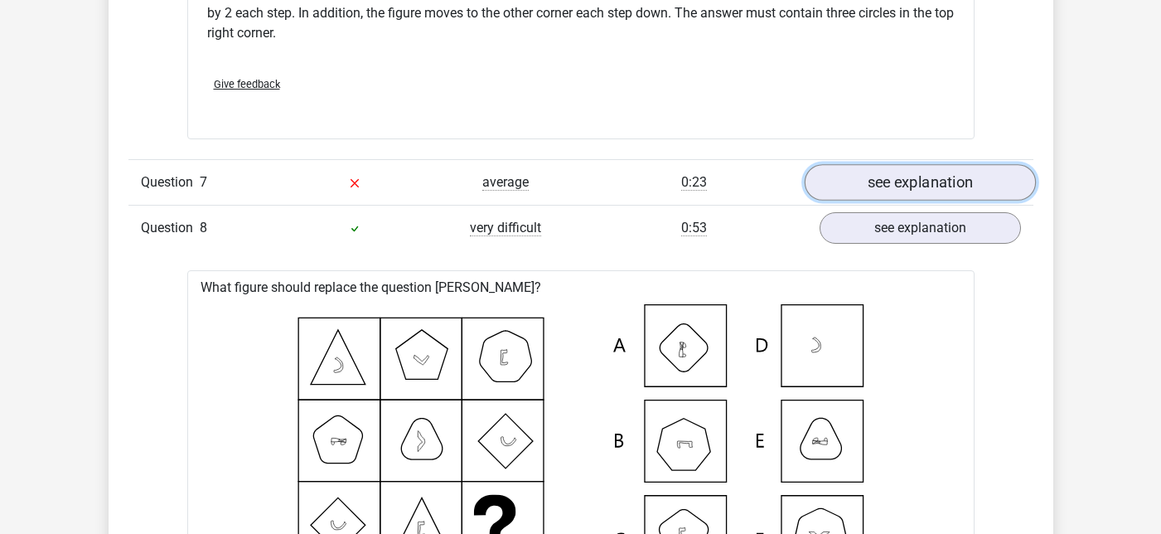
click at [892, 191] on link "see explanation" at bounding box center [919, 182] width 231 height 36
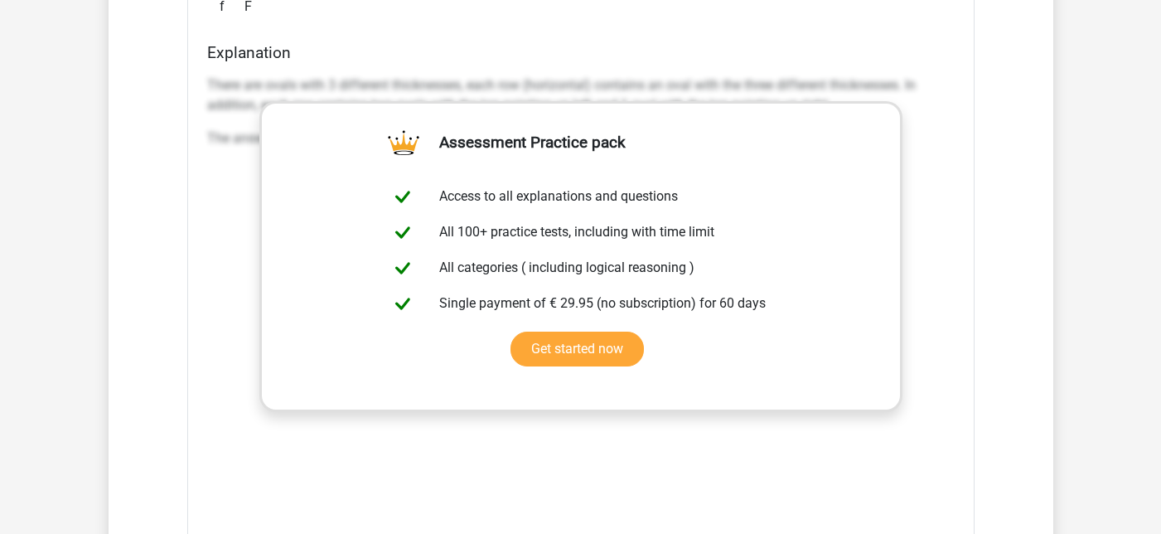
scroll to position [6206, 0]
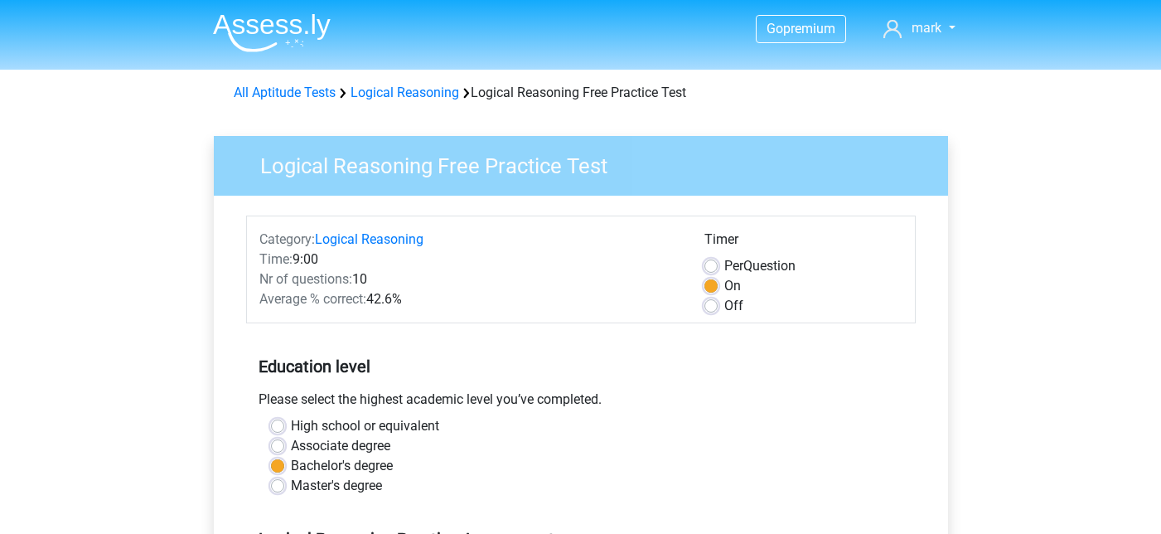
scroll to position [354, 0]
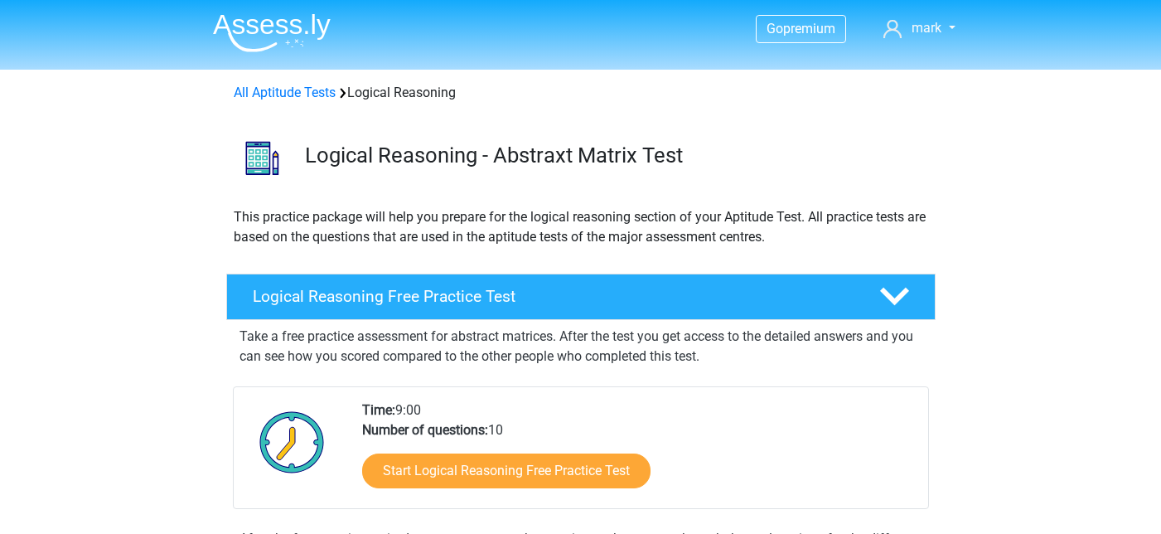
scroll to position [128, 0]
